Goal: Task Accomplishment & Management: Complete application form

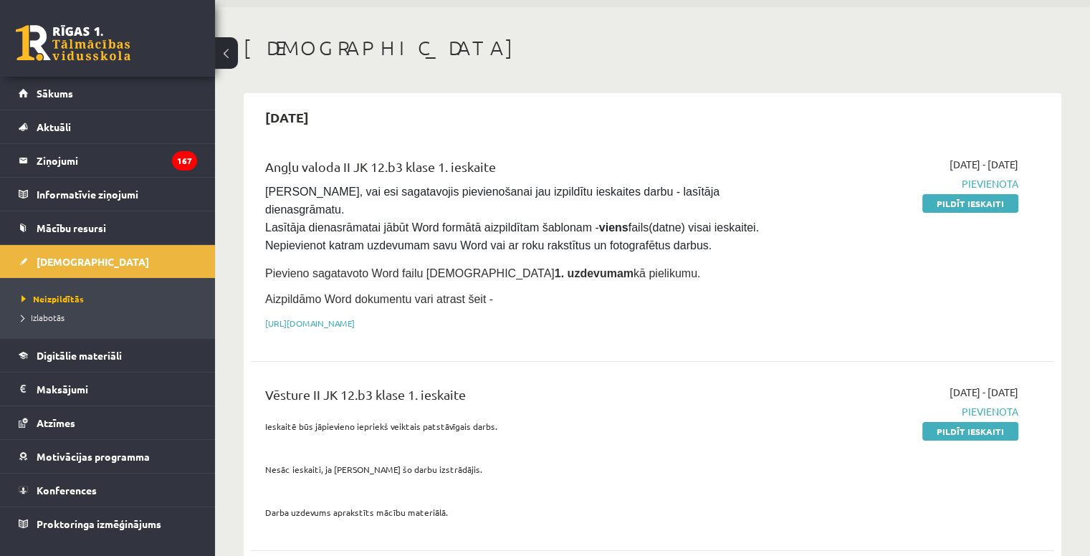
scroll to position [72, 0]
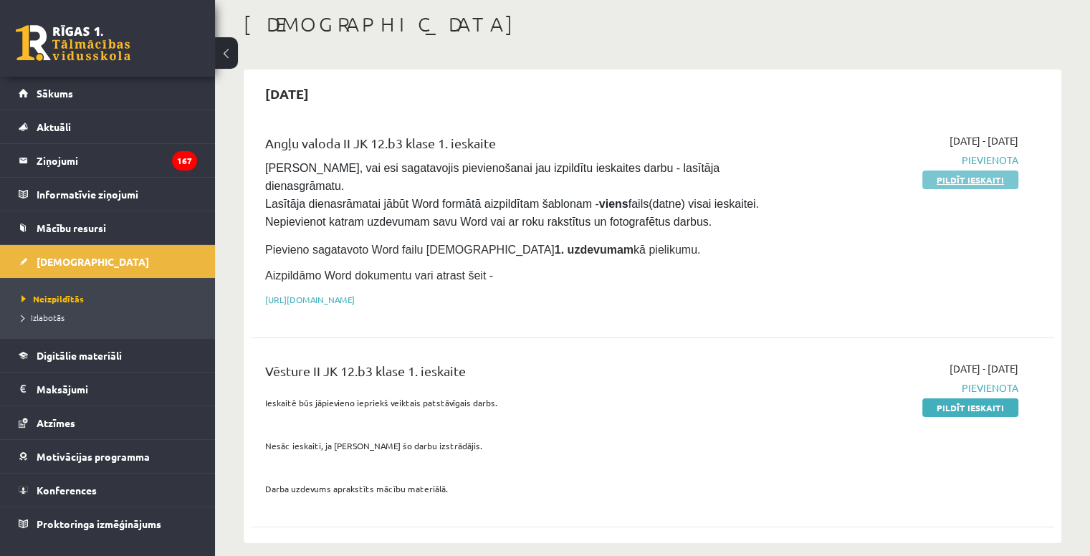
click at [936, 176] on link "Pildīt ieskaiti" at bounding box center [971, 180] width 96 height 19
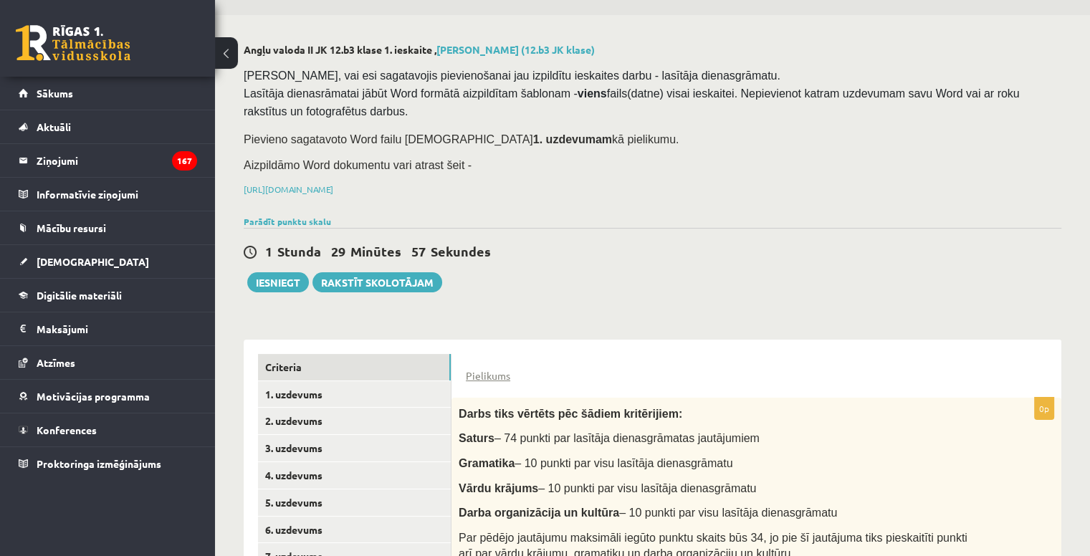
scroll to position [72, 0]
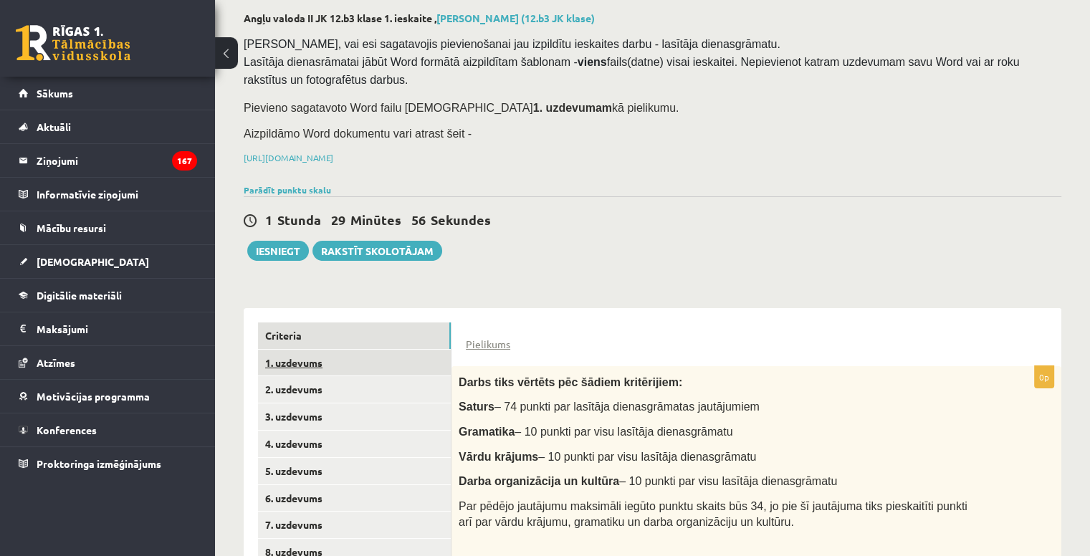
click at [399, 363] on link "1. uzdevums" at bounding box center [354, 363] width 193 height 27
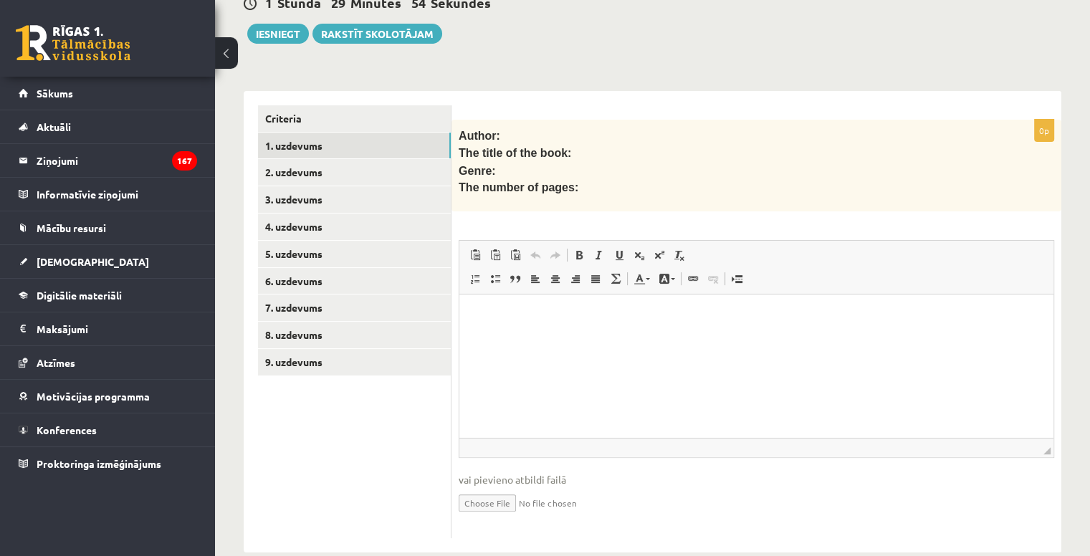
scroll to position [307, 0]
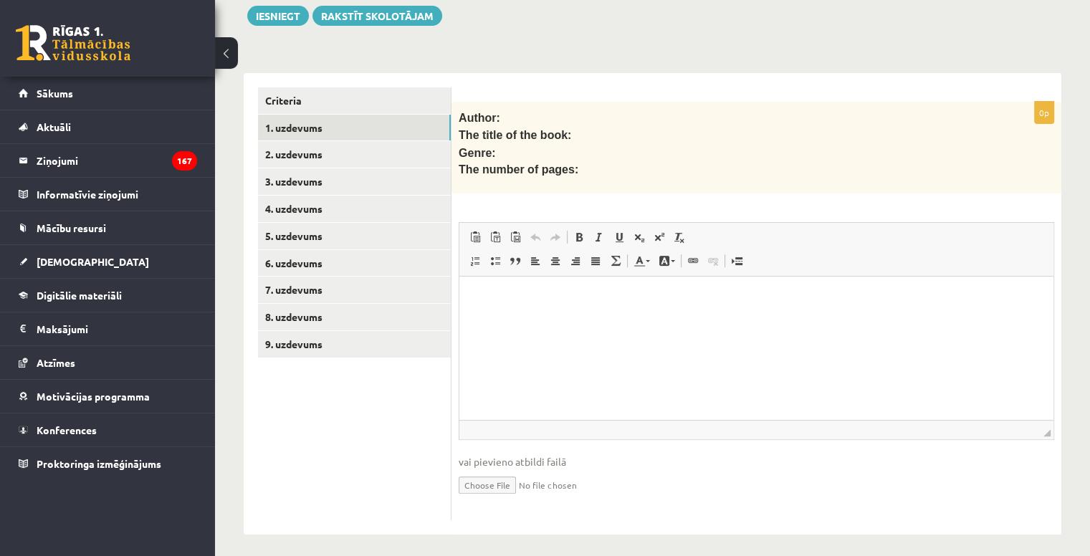
click at [493, 476] on input "file" at bounding box center [757, 484] width 596 height 29
type input "**********"
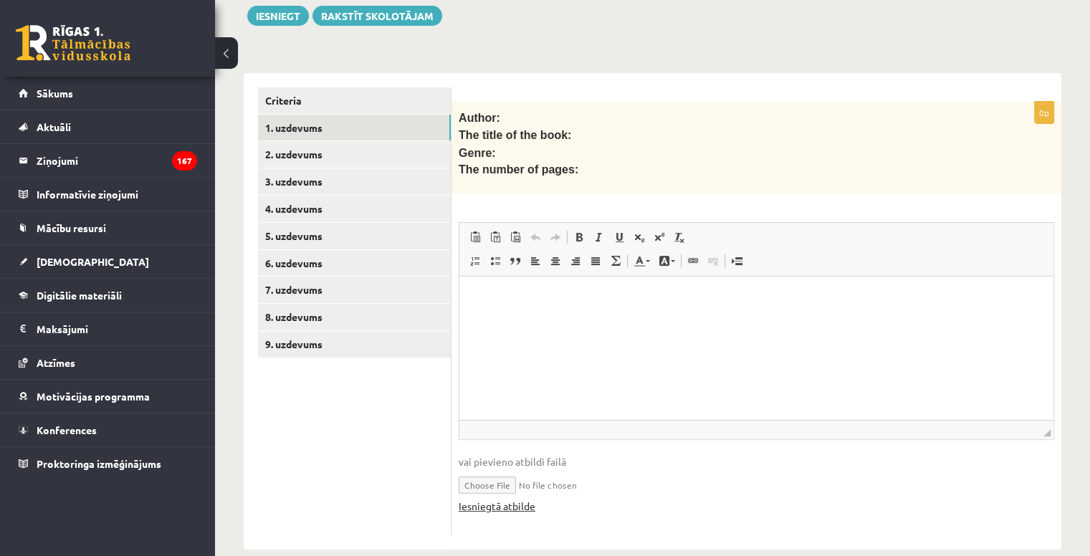
click at [530, 500] on link "Iesniegtā atbilde" at bounding box center [497, 506] width 77 height 15
click at [595, 320] on html at bounding box center [757, 299] width 594 height 44
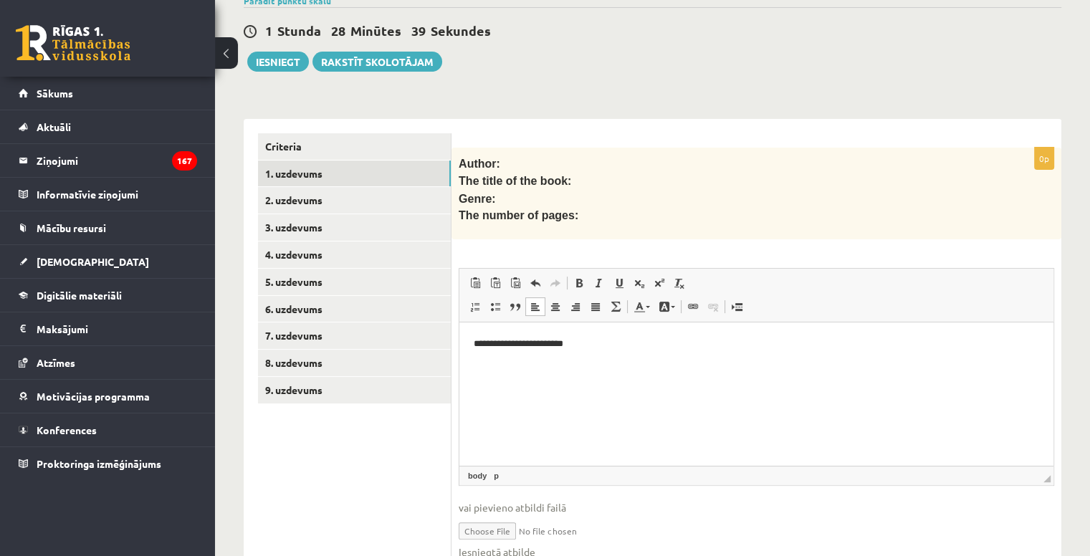
scroll to position [235, 0]
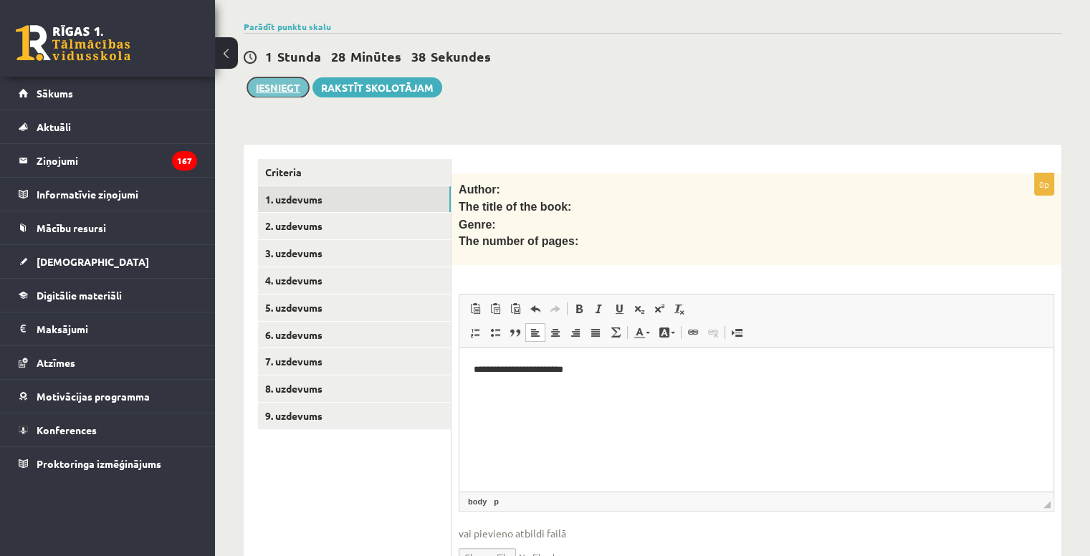
click at [277, 80] on button "Iesniegt" at bounding box center [278, 87] width 62 height 20
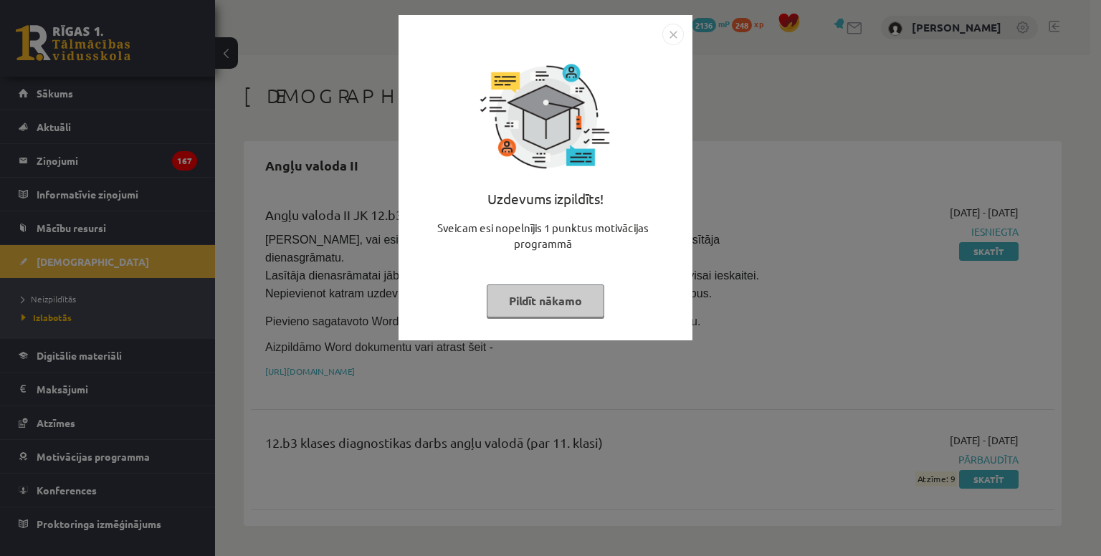
click at [675, 34] on img "Close" at bounding box center [673, 35] width 22 height 22
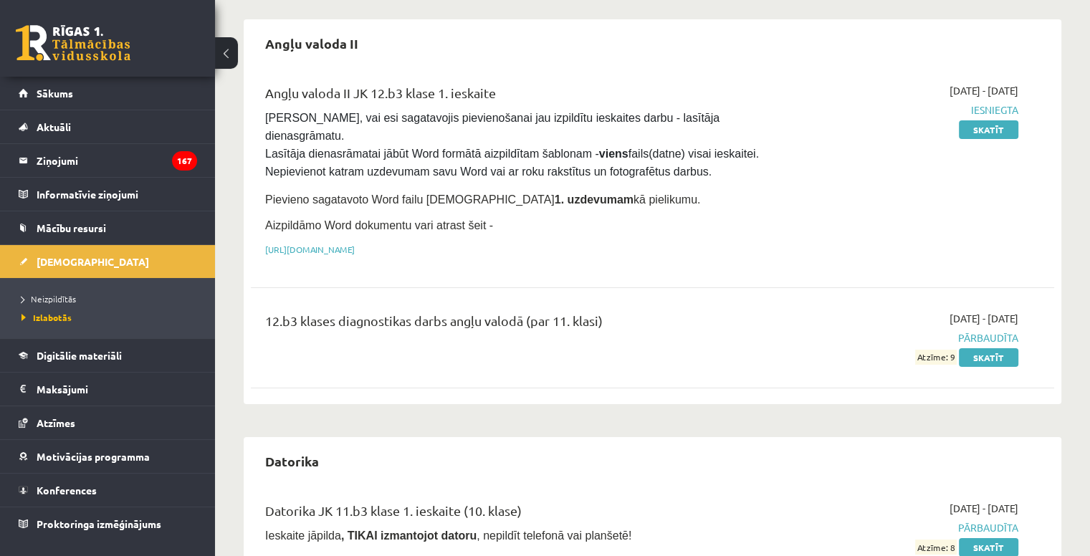
scroll to position [143, 0]
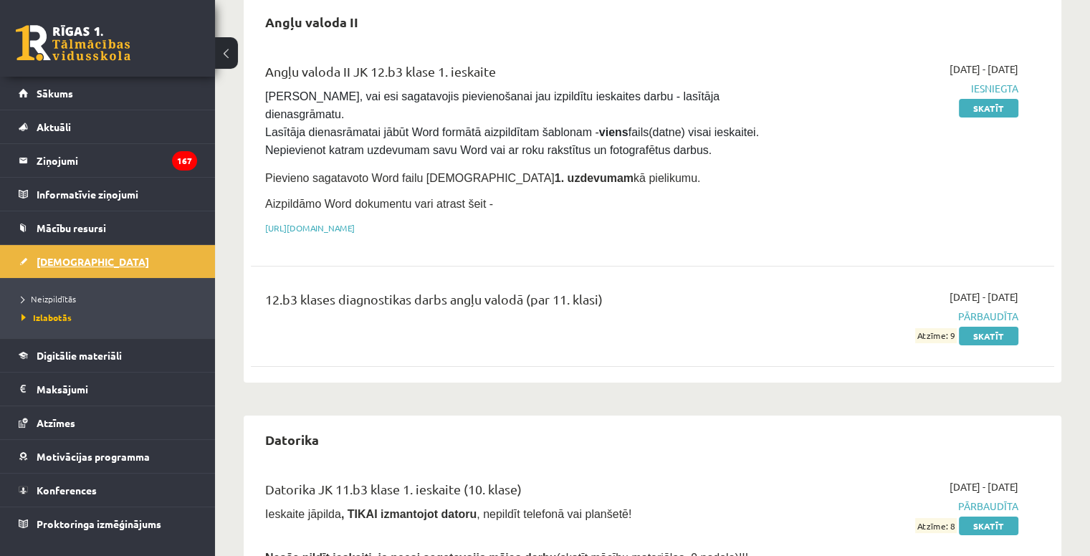
click at [92, 258] on link "[DEMOGRAPHIC_DATA]" at bounding box center [108, 261] width 179 height 33
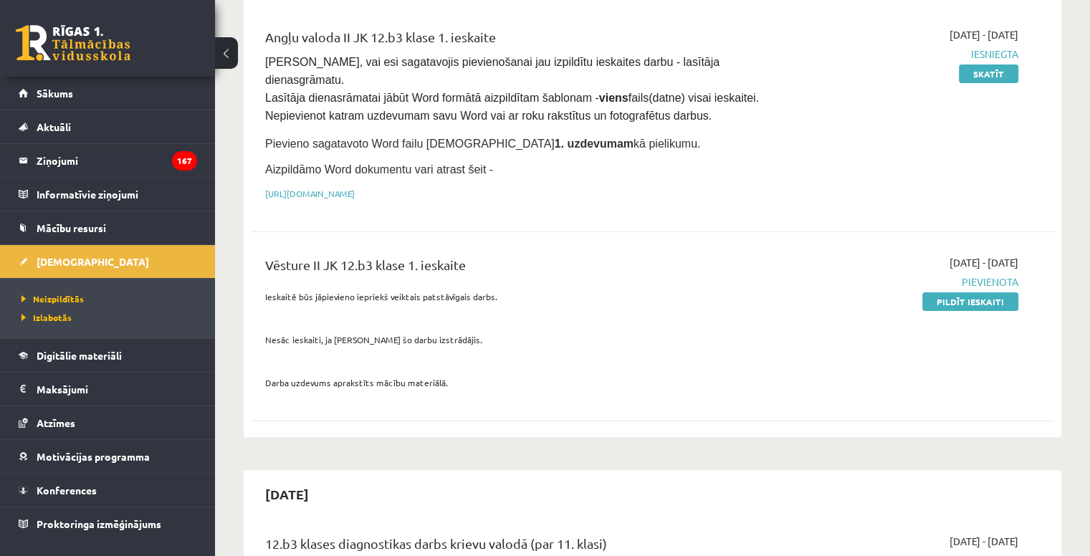
scroll to position [143, 0]
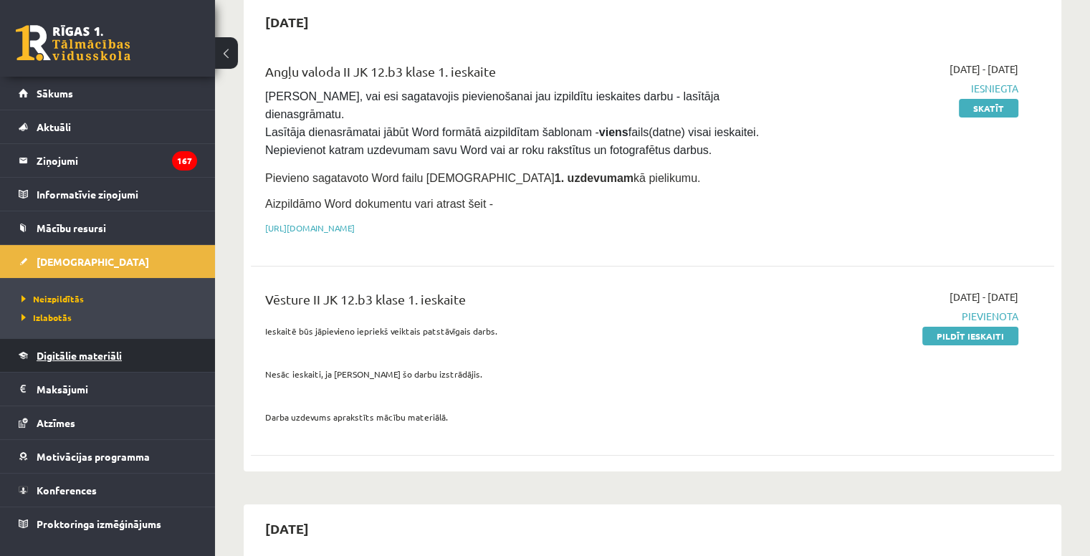
click at [120, 343] on link "Digitālie materiāli" at bounding box center [108, 355] width 179 height 33
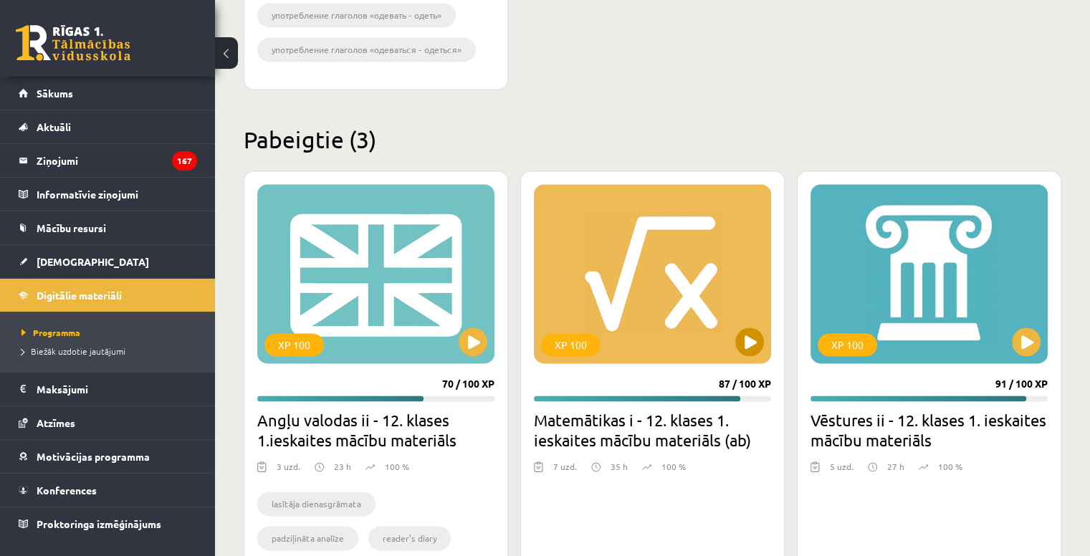
scroll to position [2151, 0]
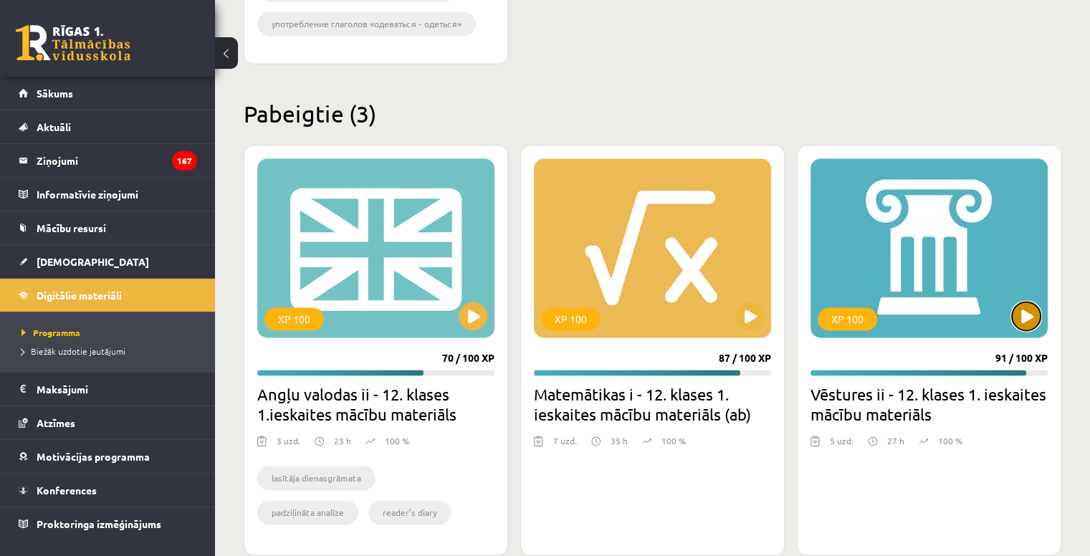
click at [1032, 317] on button at bounding box center [1026, 316] width 29 height 29
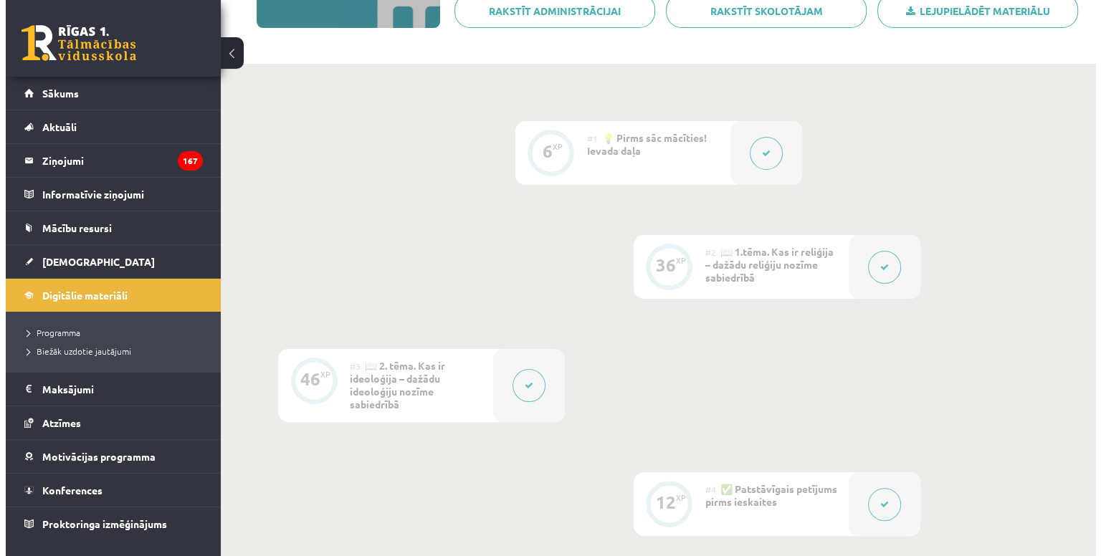
scroll to position [287, 0]
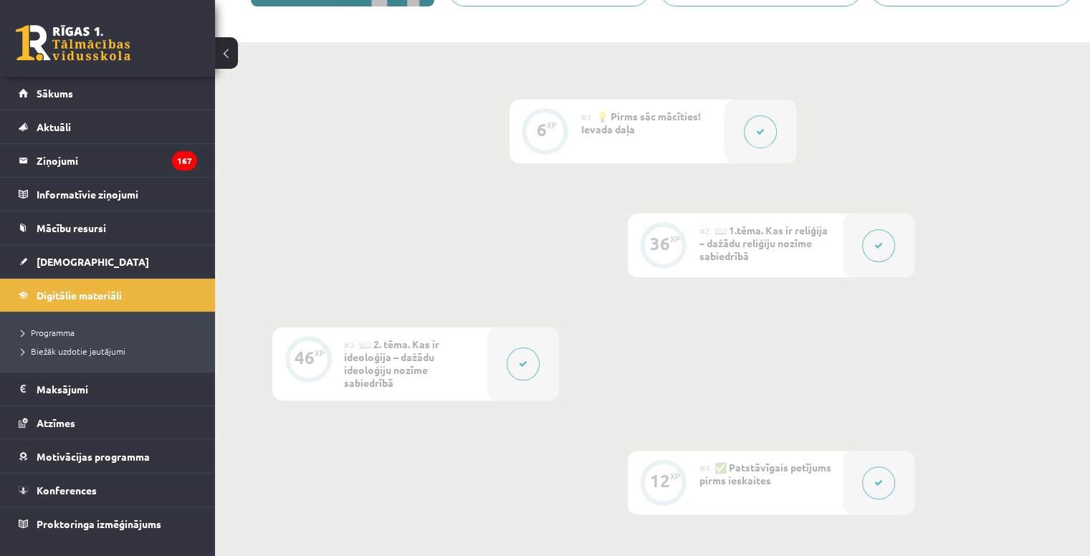
click at [886, 483] on button at bounding box center [878, 483] width 33 height 33
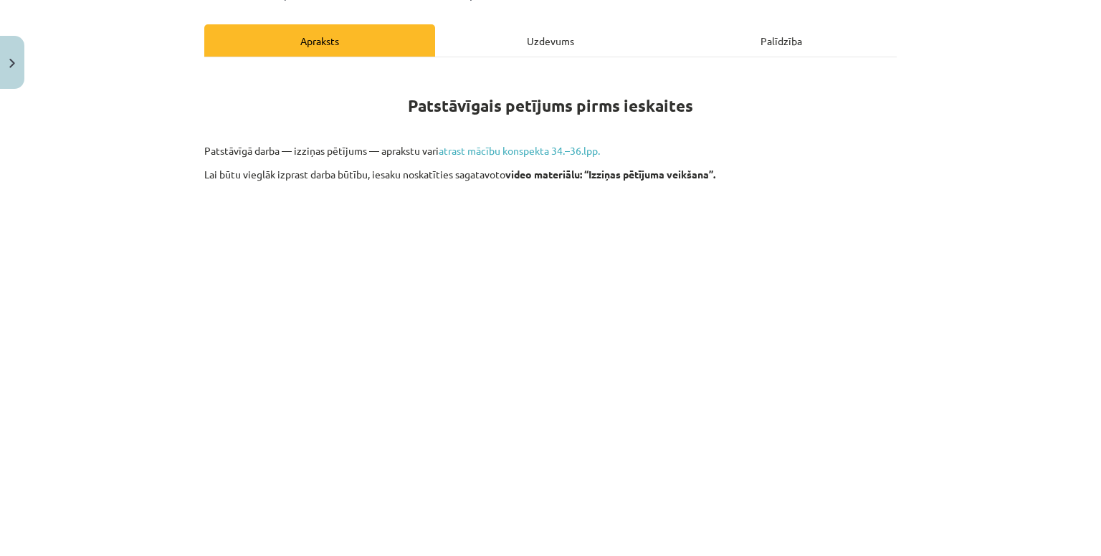
scroll to position [215, 0]
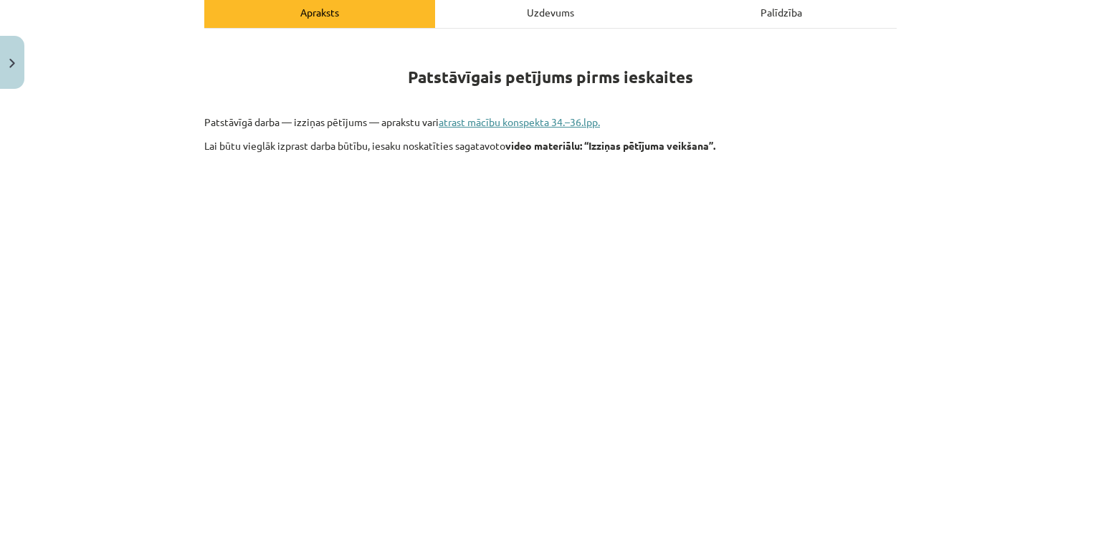
click at [505, 120] on link "atrast mācību konspekta 34.–36.lpp." at bounding box center [519, 121] width 161 height 13
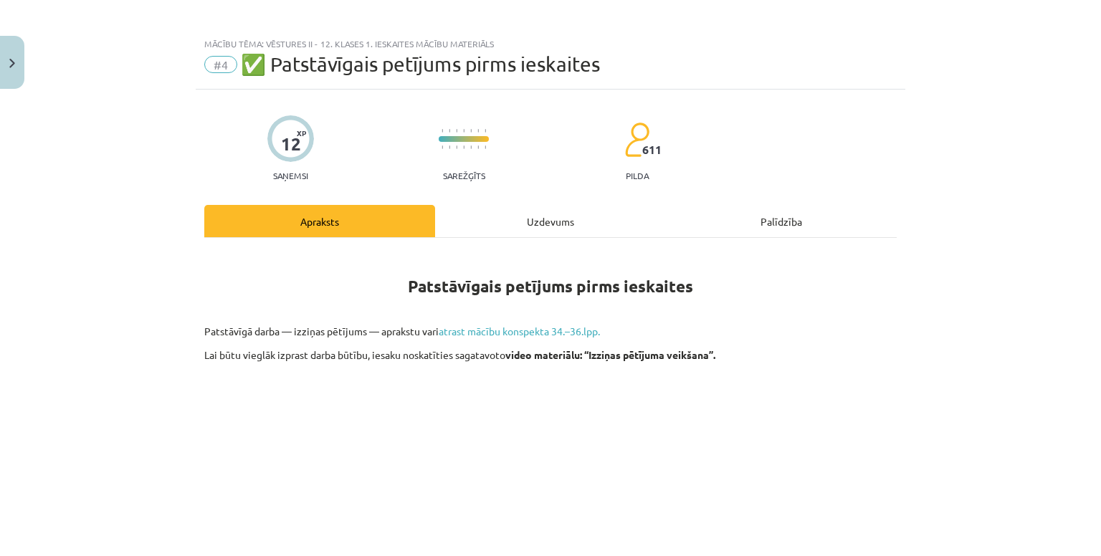
scroll to position [0, 0]
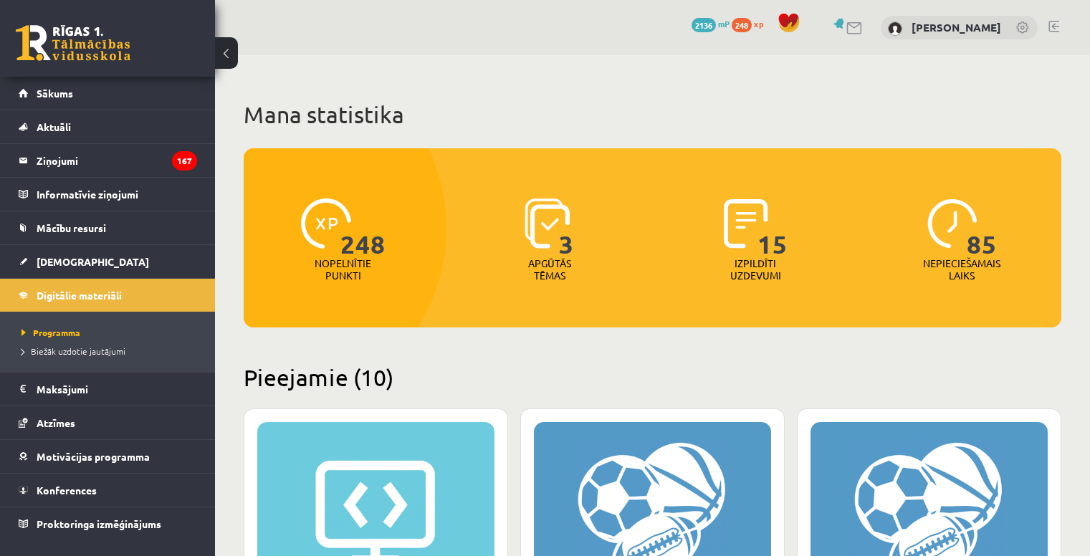
scroll to position [2151, 0]
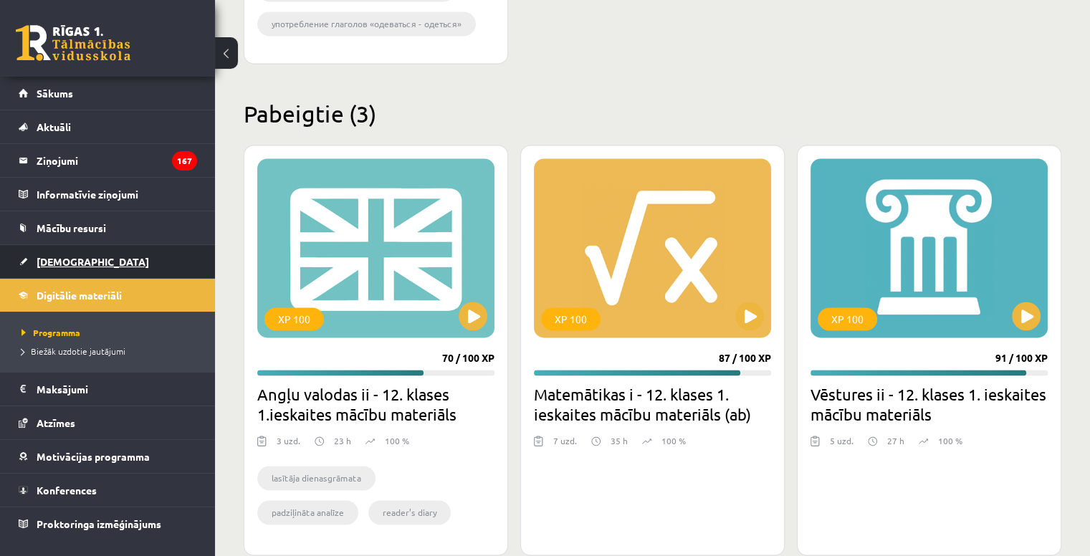
click at [98, 254] on link "[DEMOGRAPHIC_DATA]" at bounding box center [108, 261] width 179 height 33
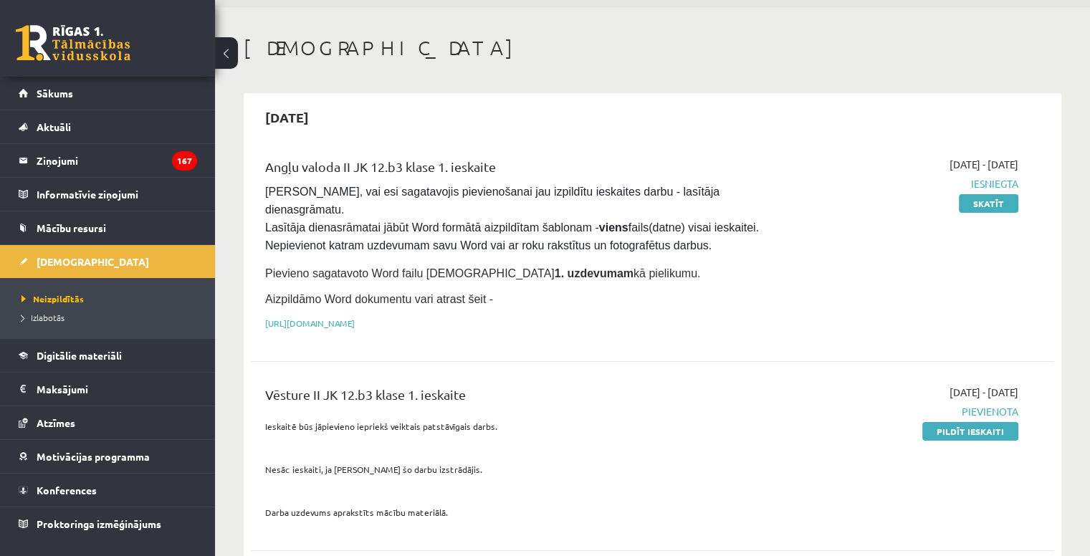
scroll to position [72, 0]
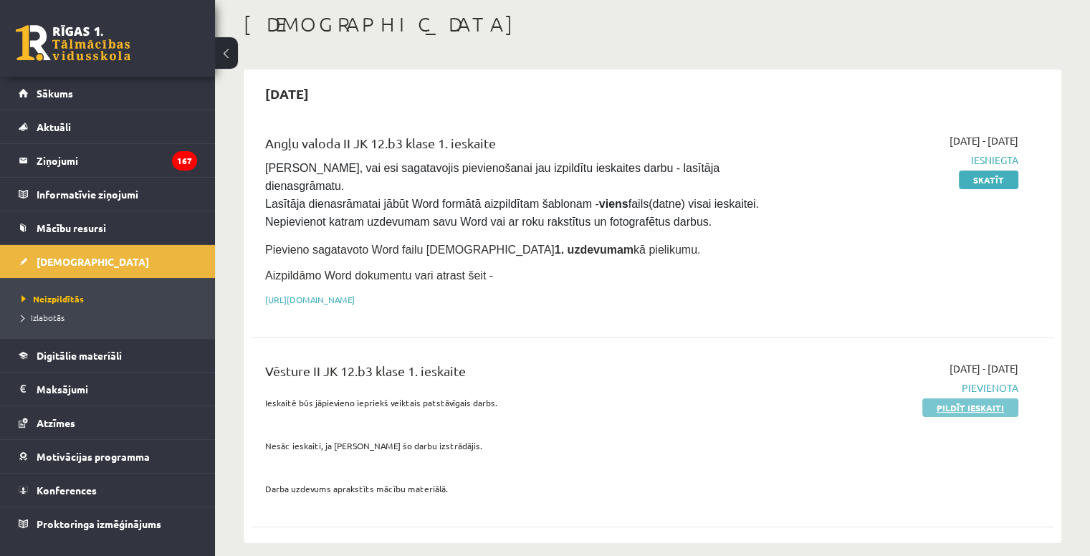
click at [956, 399] on link "Pildīt ieskaiti" at bounding box center [971, 408] width 96 height 19
click at [961, 399] on link "Pildīt ieskaiti" at bounding box center [971, 408] width 96 height 19
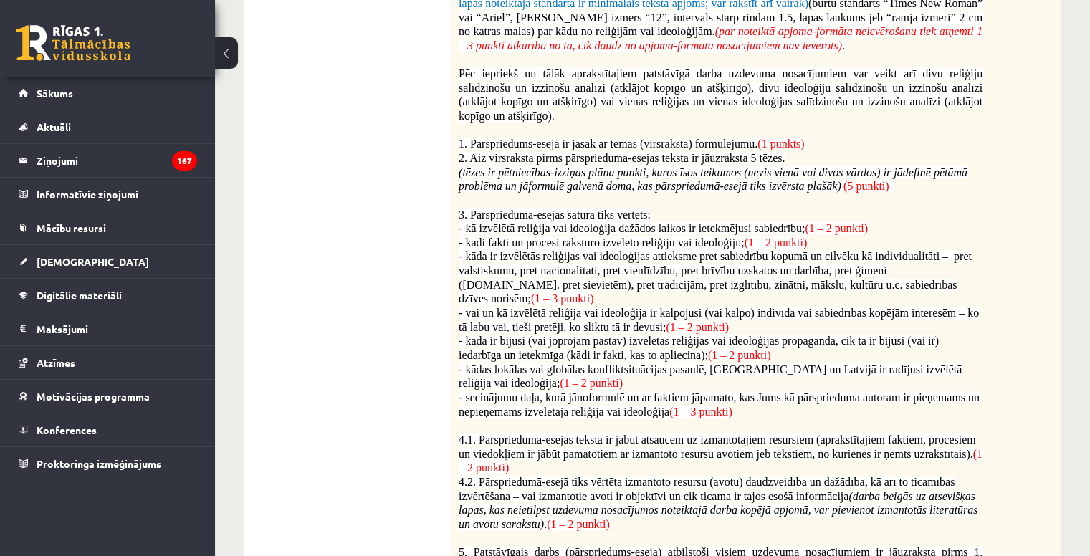
scroll to position [789, 0]
